Goal: Obtain resource: Obtain resource

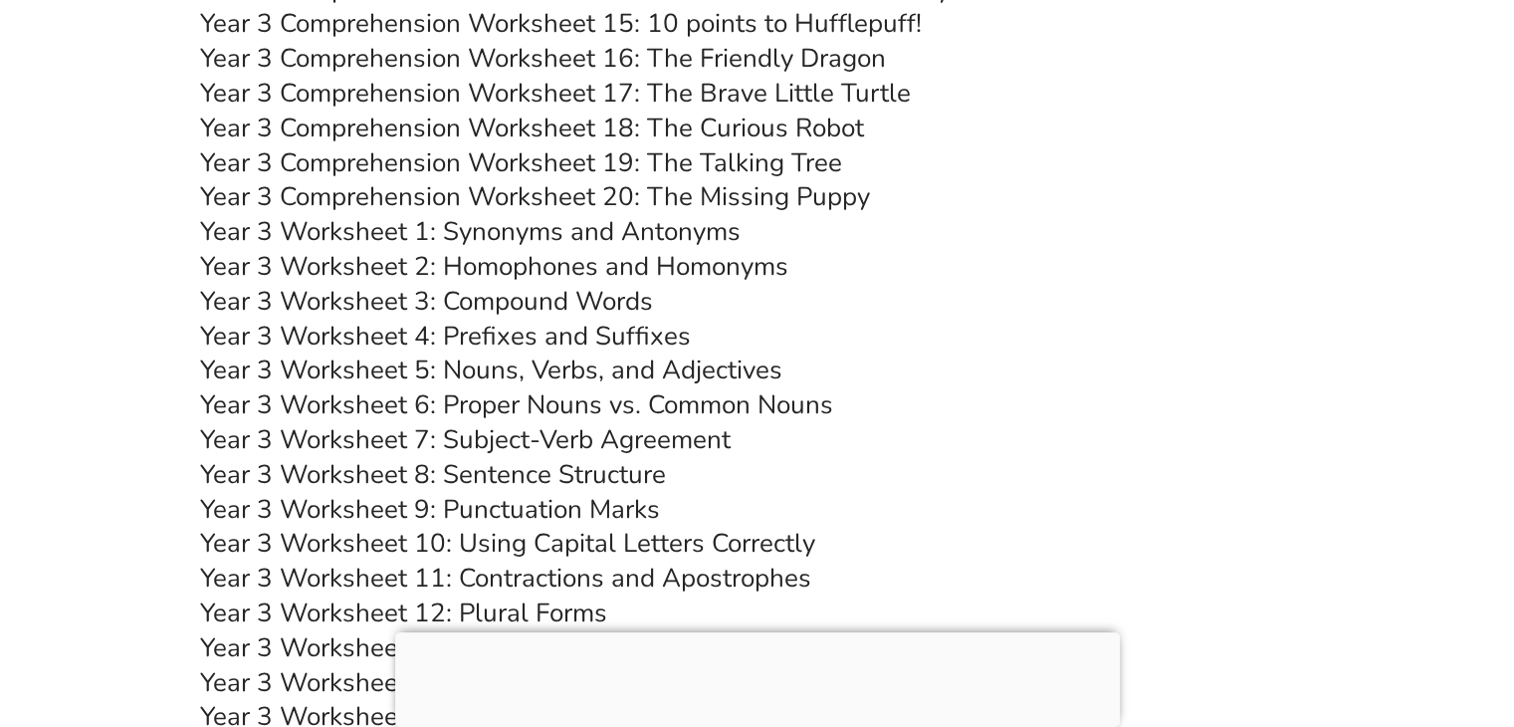
scroll to position [6453, 0]
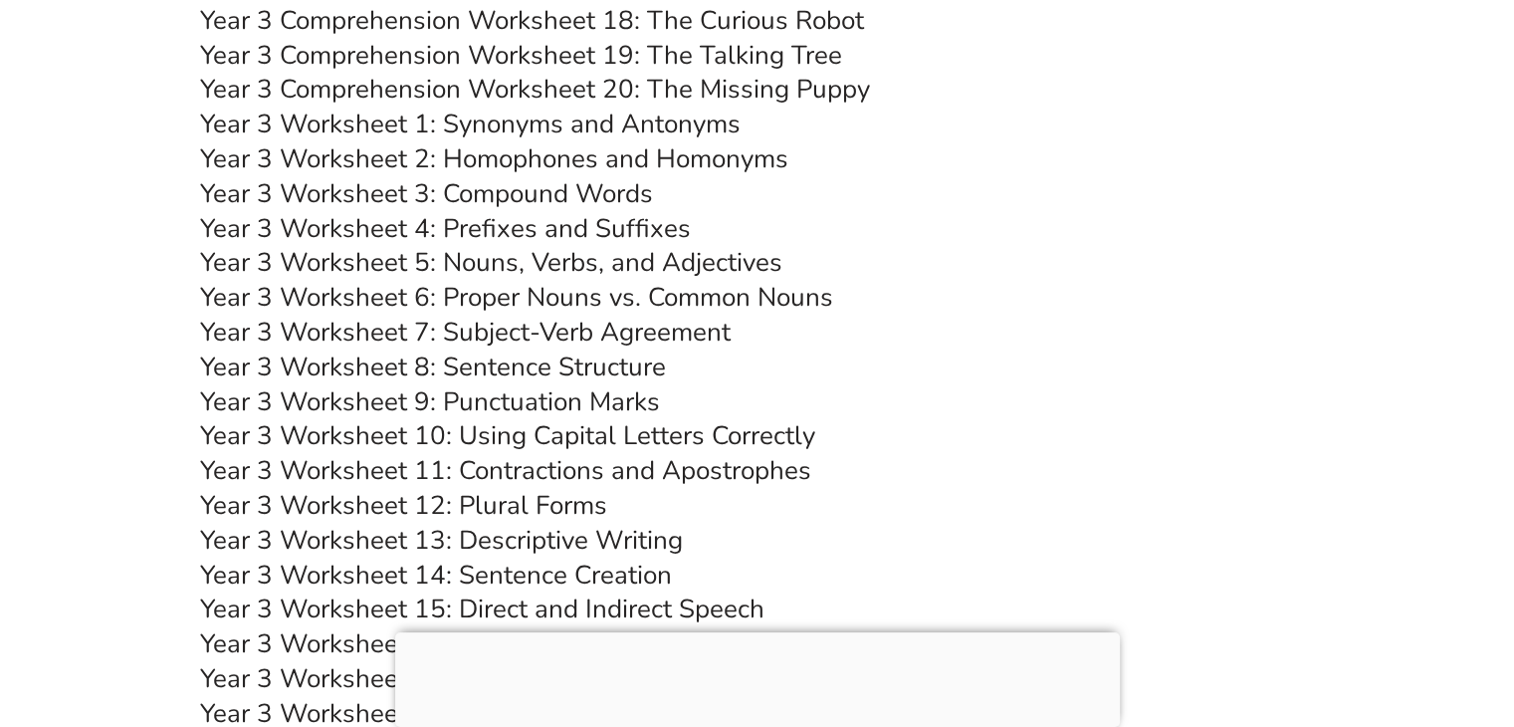
click at [533, 129] on link "Year 3 Worksheet 1: Synonyms and Antonyms" at bounding box center [470, 124] width 541 height 35
click at [552, 261] on link "Year 3 Worksheet 5: Nouns, Verbs, and Adjectives" at bounding box center [491, 262] width 582 height 35
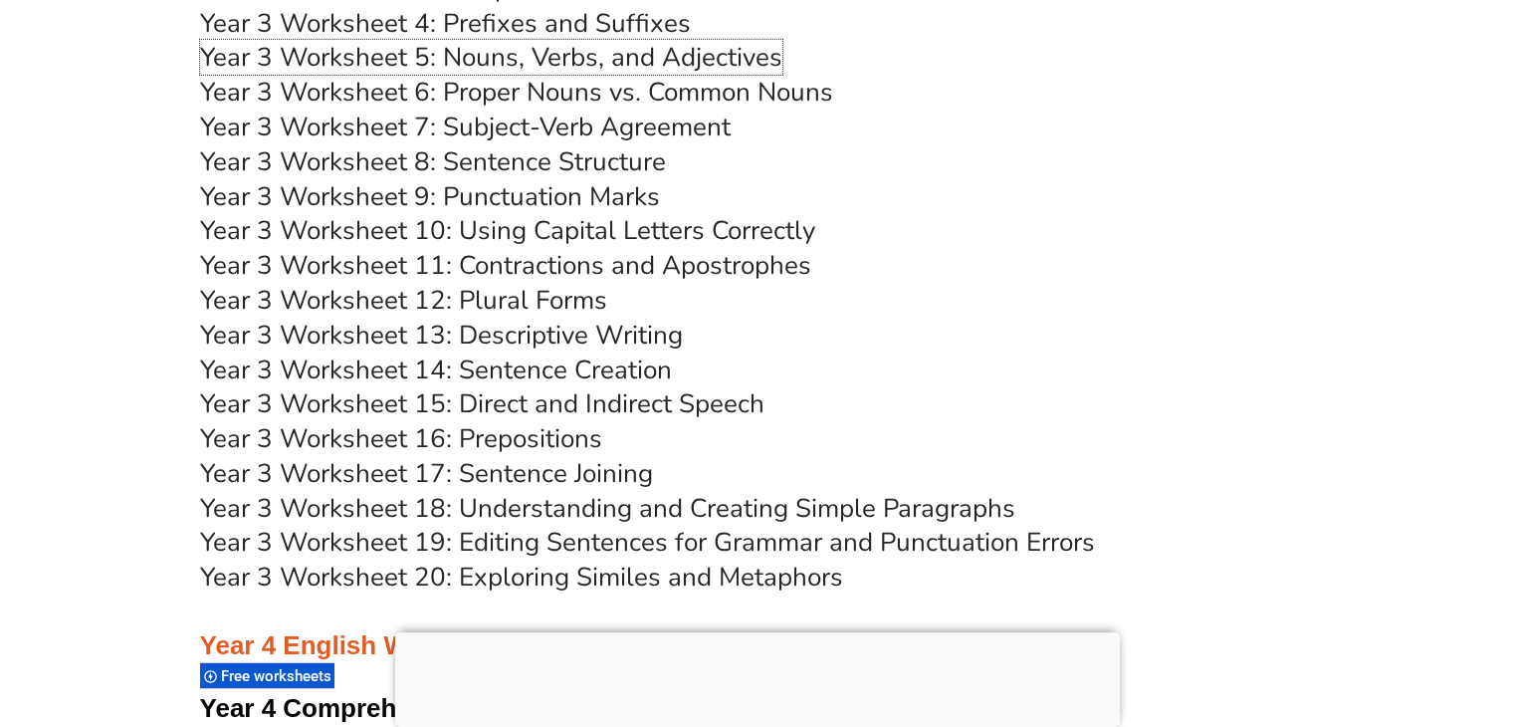
scroll to position [6659, 0]
click at [582, 507] on link "Year 3 Worksheet 18: Understanding and Creating Simple Paragraphs" at bounding box center [607, 507] width 815 height 35
